Goal: Task Accomplishment & Management: Use online tool/utility

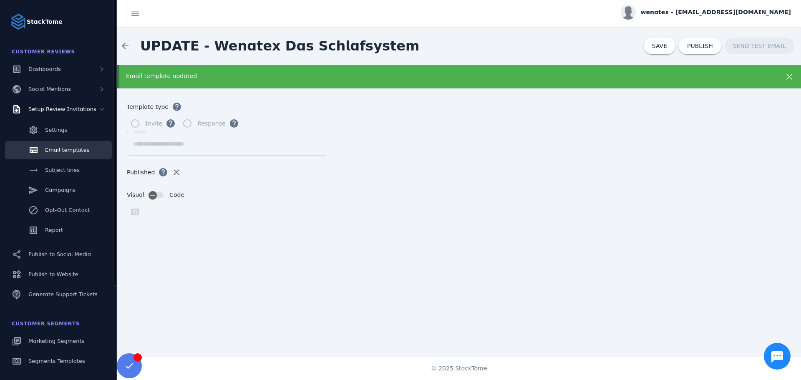
click at [57, 152] on span "Email templates" at bounding box center [67, 150] width 44 height 6
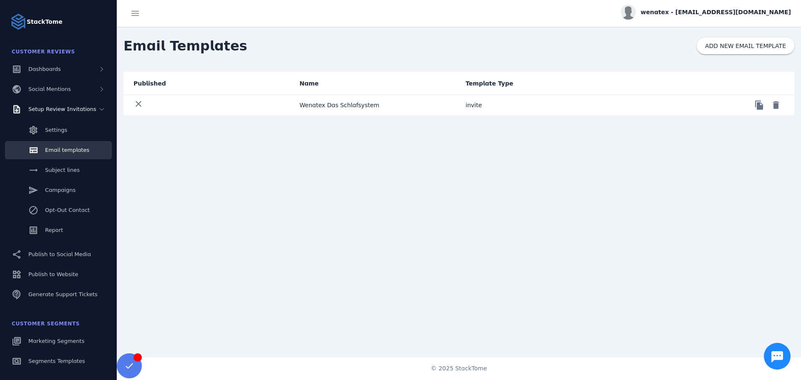
click at [317, 105] on mat-cell "Wenatex Das Schlafsystem" at bounding box center [376, 105] width 166 height 20
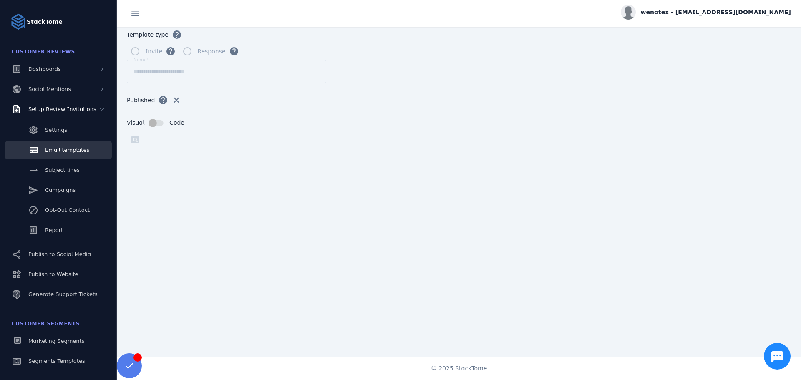
scroll to position [51, 0]
click at [417, 75] on form "**********" at bounding box center [459, 164] width 684 height 297
